Goal: Check status: Check status

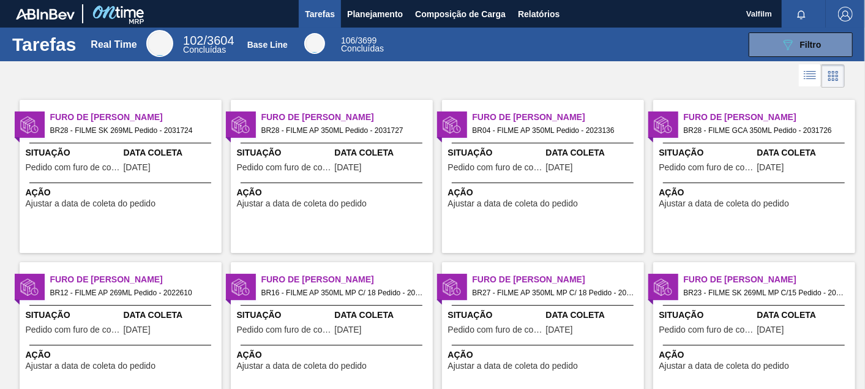
click at [327, 232] on div "Furo de Coleta BR28 - FILME AP 350ML Pedido - 2031727 Situação Pedido com furo …" at bounding box center [332, 176] width 202 height 153
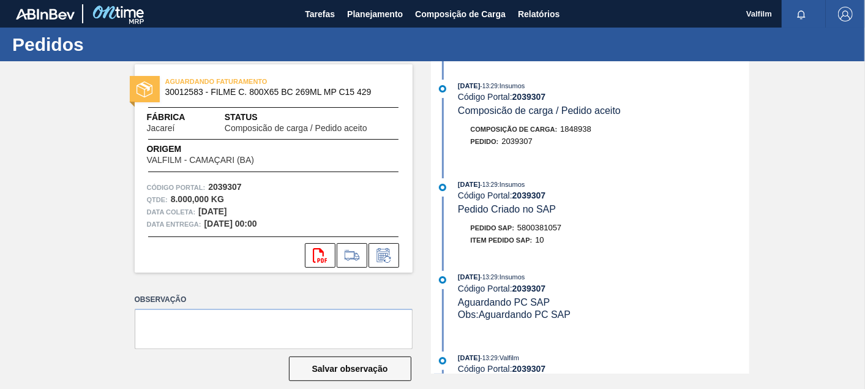
click at [544, 232] on span "5800381057" at bounding box center [539, 227] width 44 height 9
copy span "5800381057"
click at [323, 12] on span "Tarefas" at bounding box center [320, 14] width 30 height 15
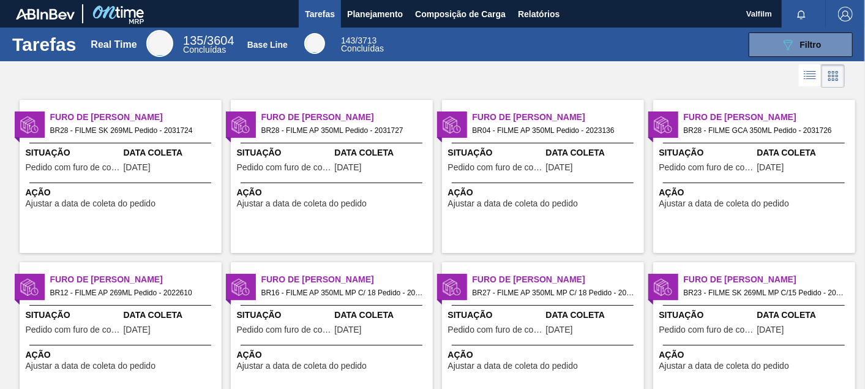
click at [326, 166] on span "Pedido com furo de coleta" at bounding box center [284, 167] width 95 height 9
